Goal: Transaction & Acquisition: Purchase product/service

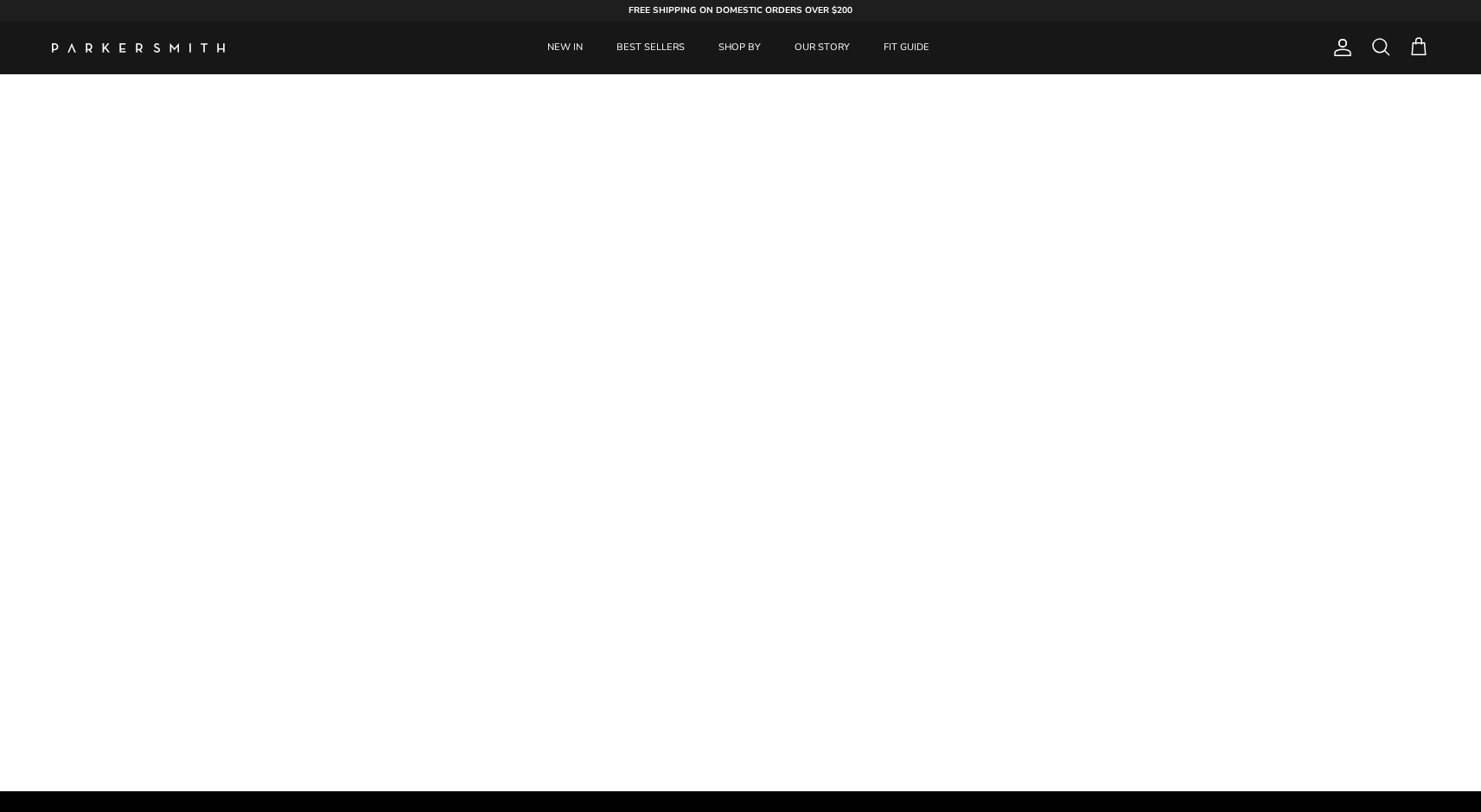
click at [1378, 51] on span at bounding box center [1380, 46] width 20 height 20
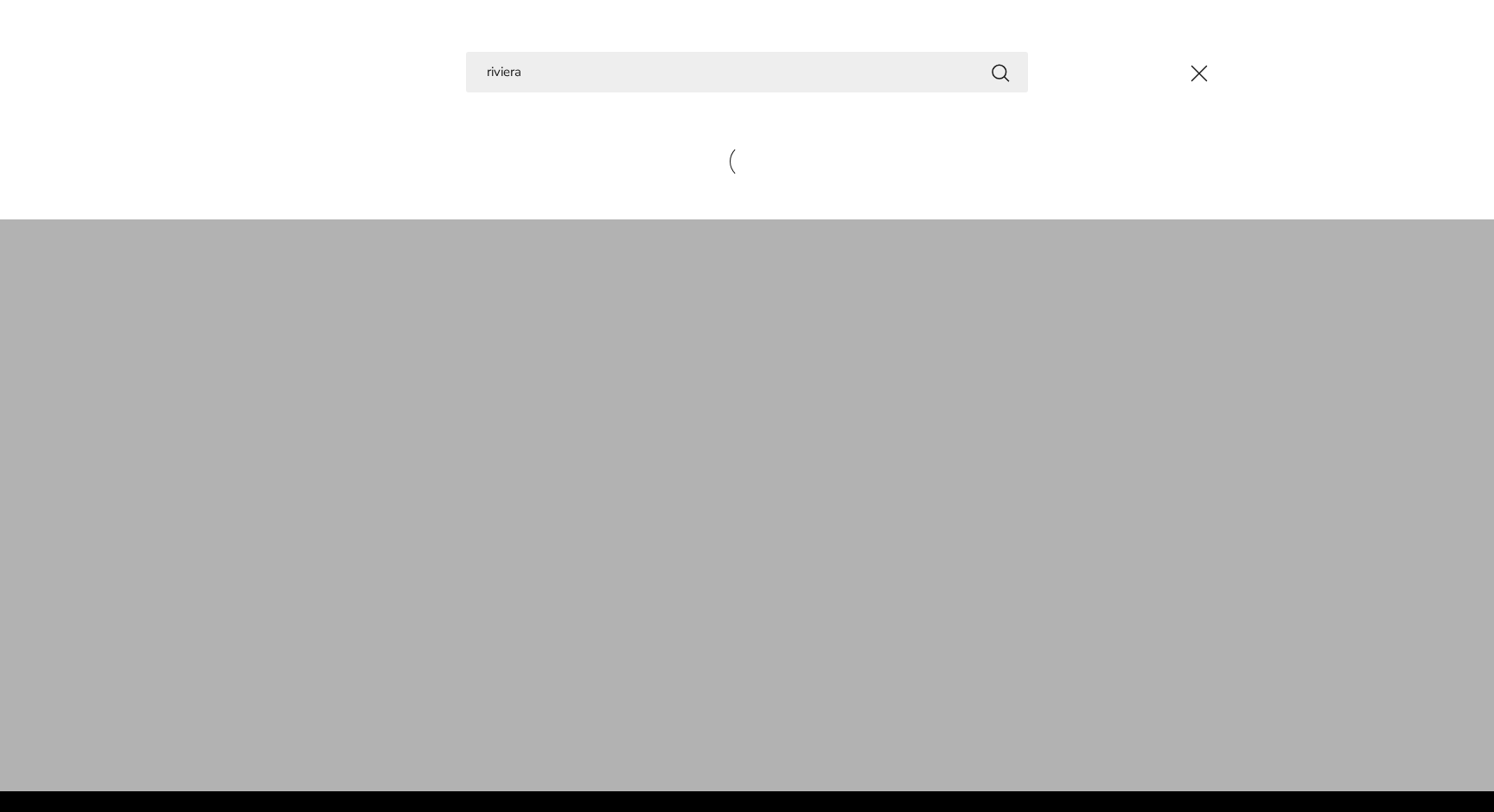
type input "riviera"
click at [1000, 71] on button "Search" at bounding box center [1000, 71] width 20 height 21
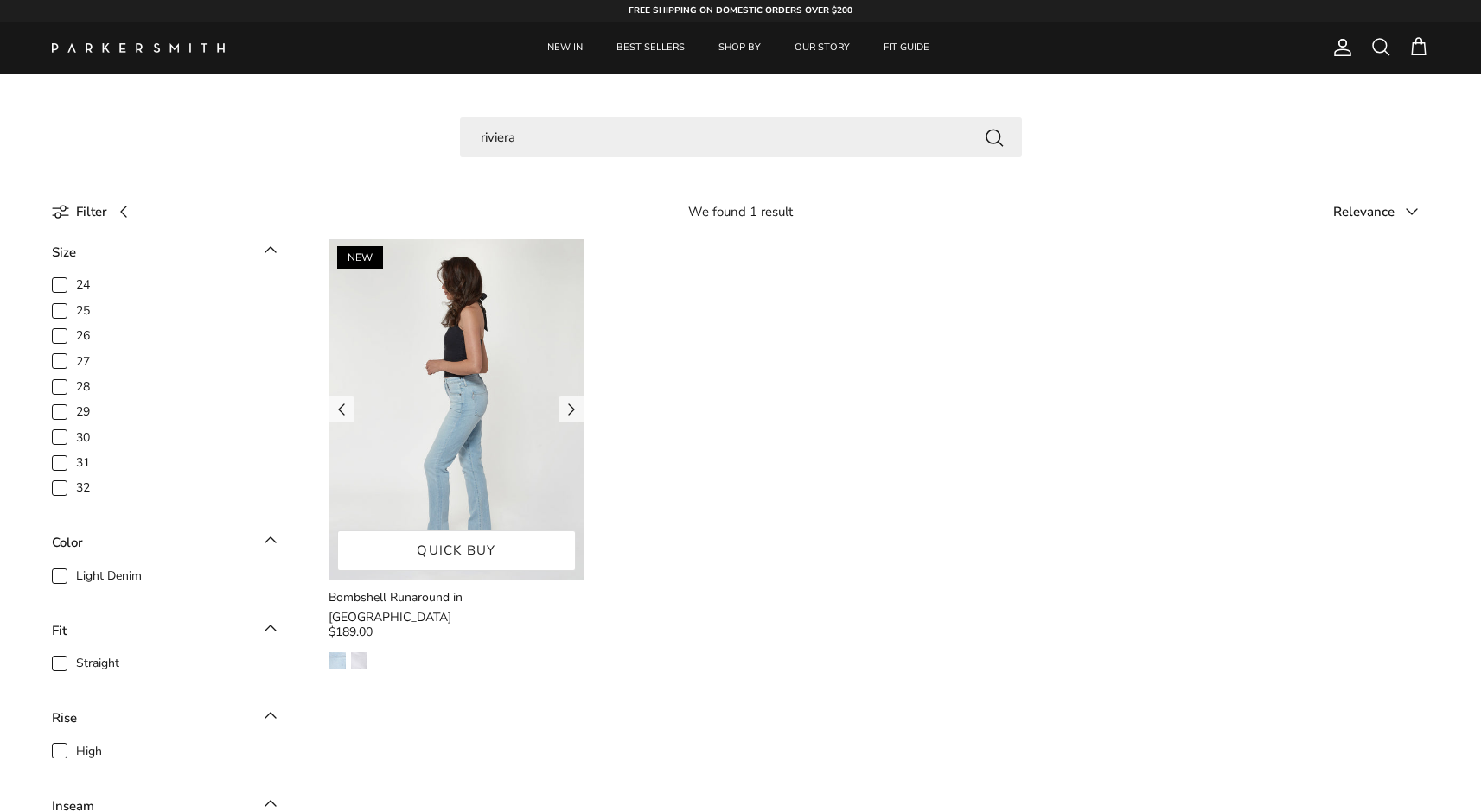
click at [516, 507] on img at bounding box center [457, 409] width 256 height 341
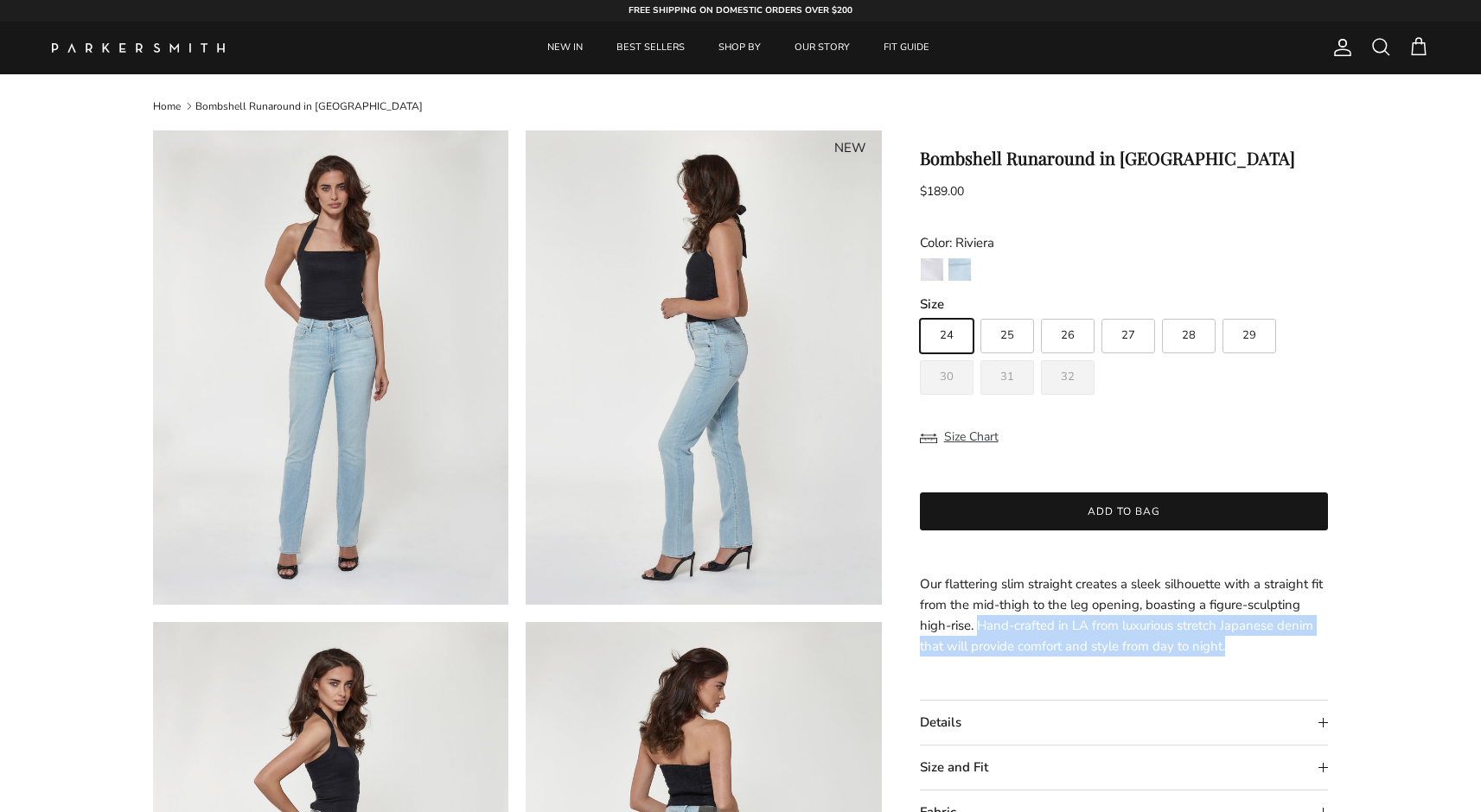
drag, startPoint x: 1235, startPoint y: 646, endPoint x: 976, endPoint y: 626, distance: 259.8
click at [976, 626] on div "Our flattering slim straight creates a sleek silhouette with a straight fit fro…" at bounding box center [1123, 616] width 408 height 83
copy span "Hand-crafted in LA from luxurious stretch Japanese denim that will provide comf…"
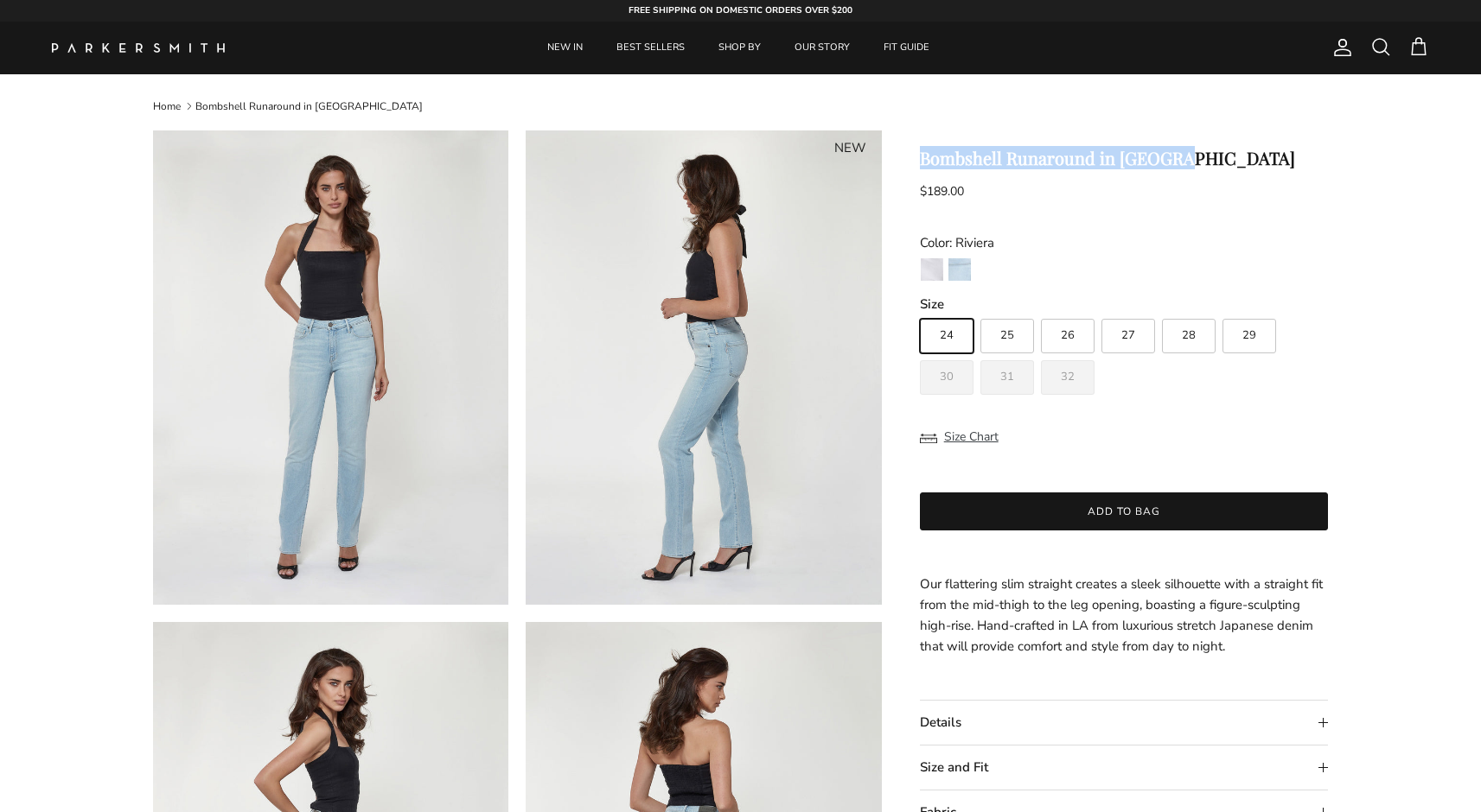
drag, startPoint x: 922, startPoint y: 156, endPoint x: 1190, endPoint y: 153, distance: 268.0
click at [1190, 153] on h1 "Bombshell Runaround in [GEOGRAPHIC_DATA]" at bounding box center [1123, 158] width 408 height 20
